Goal: Browse casually

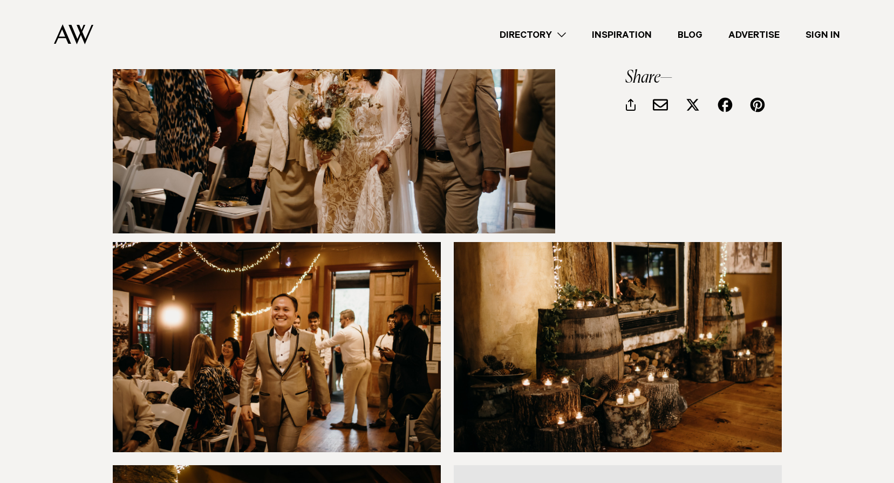
scroll to position [1727, 0]
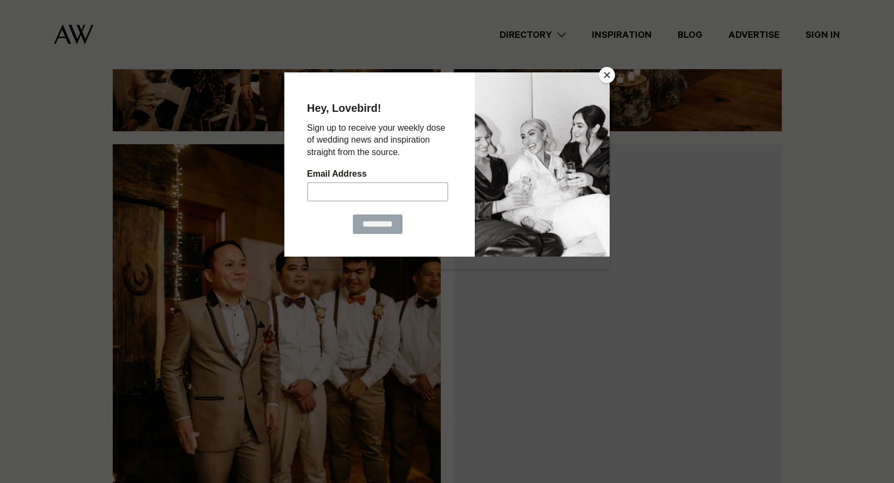
click at [605, 74] on button "Close" at bounding box center [607, 75] width 16 height 16
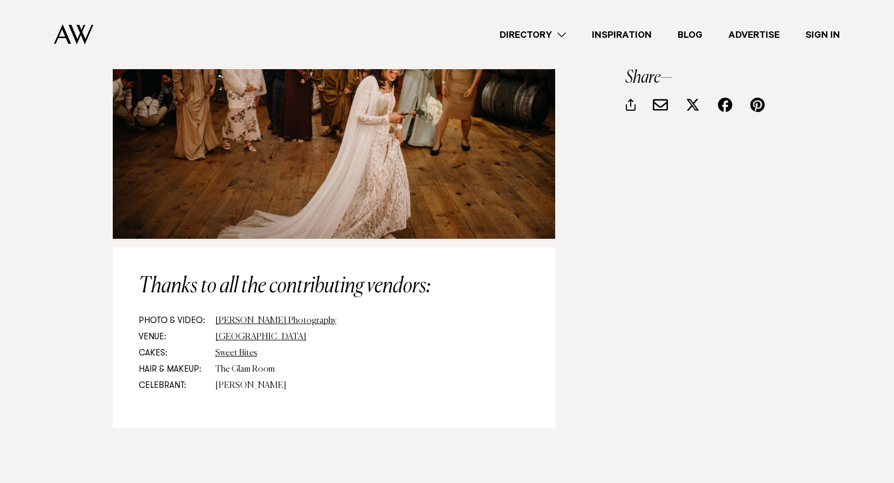
scroll to position [9229, 0]
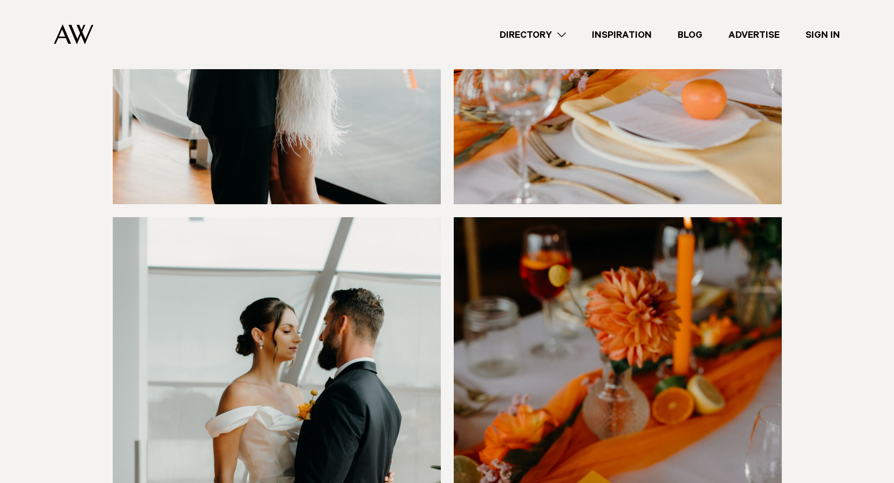
scroll to position [4264, 0]
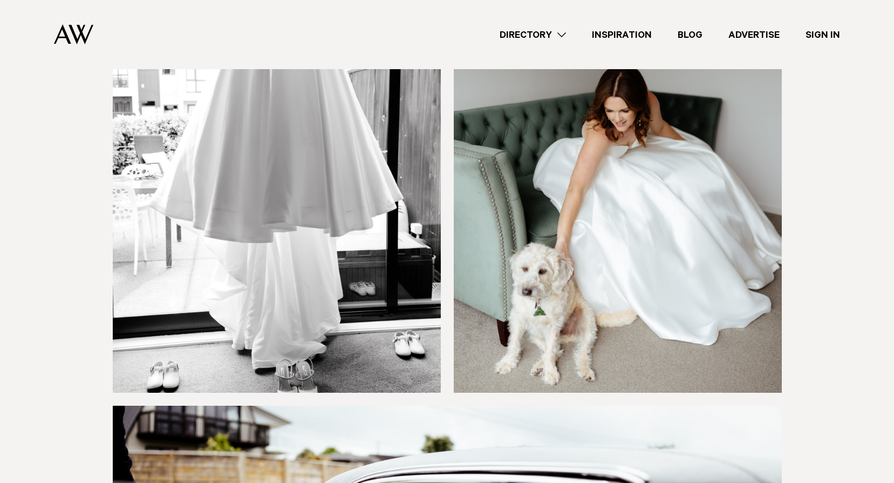
scroll to position [3278, 0]
